Goal: Task Accomplishment & Management: Manage account settings

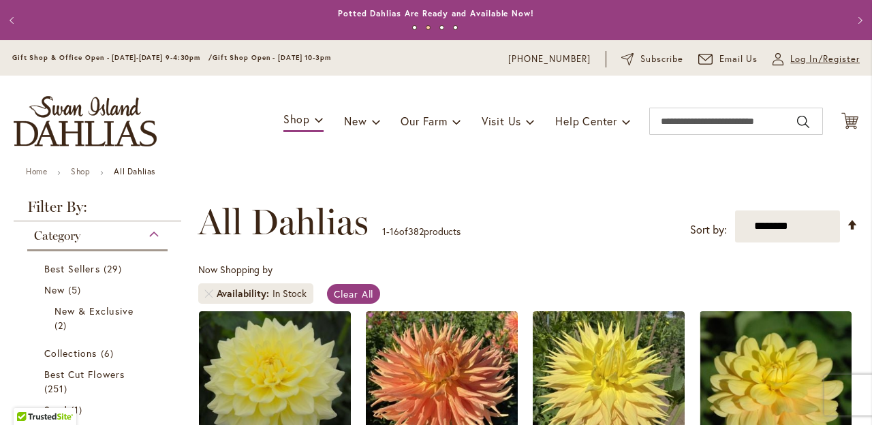
click at [799, 60] on span "Log In/Register" at bounding box center [824, 59] width 69 height 14
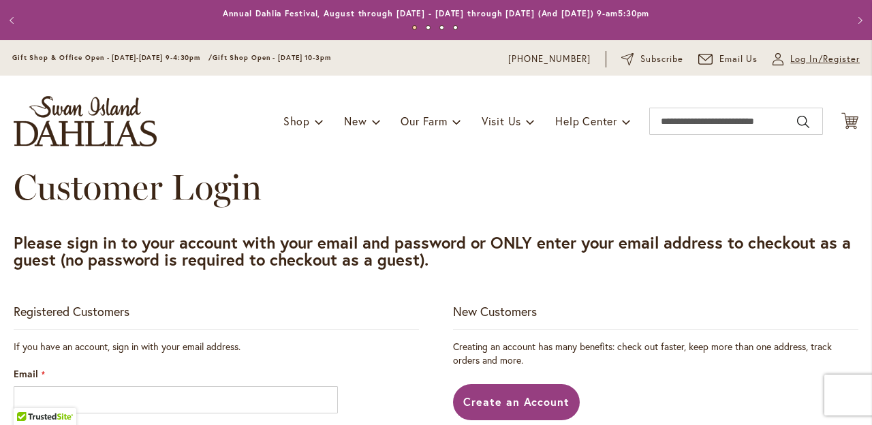
click at [799, 60] on span "Log In/Register" at bounding box center [824, 59] width 69 height 14
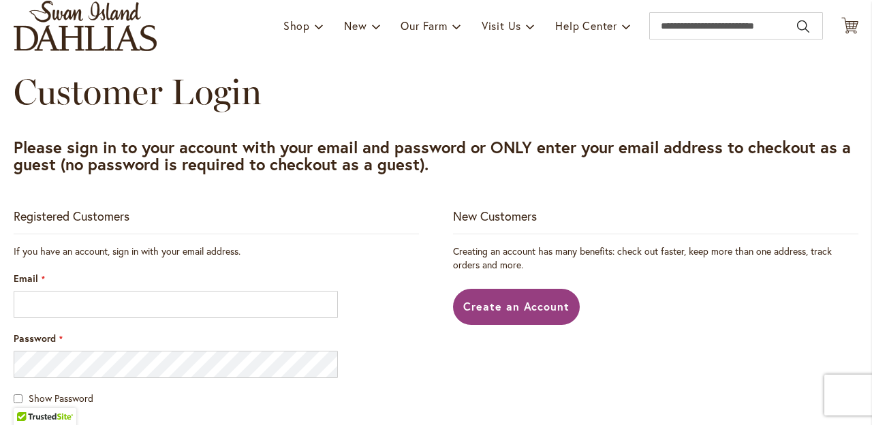
scroll to position [100, 0]
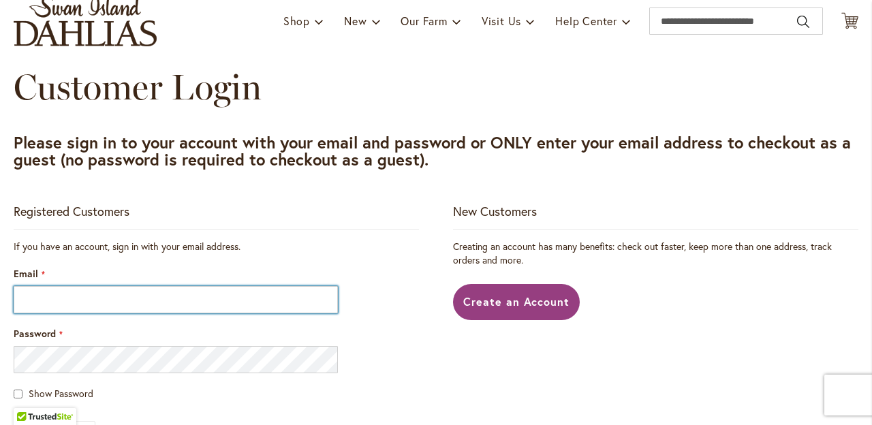
click at [55, 304] on input "Email" at bounding box center [176, 299] width 324 height 27
type input "**********"
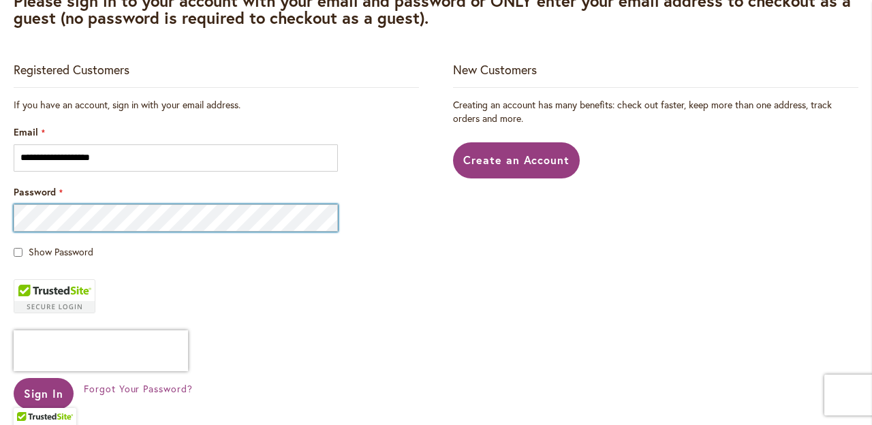
scroll to position [0, 0]
